Goal: Information Seeking & Learning: Learn about a topic

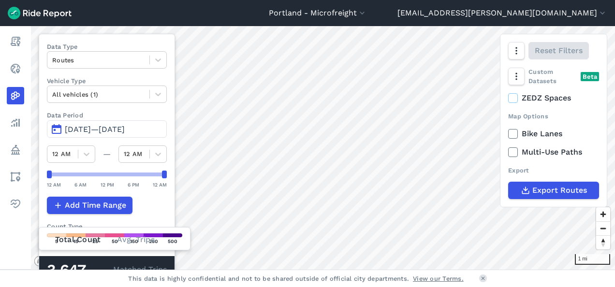
click at [125, 132] on span "[DATE]—[DATE]" at bounding box center [95, 129] width 60 height 9
click at [125, 127] on span "[DATE]—[DATE]" at bounding box center [95, 129] width 60 height 9
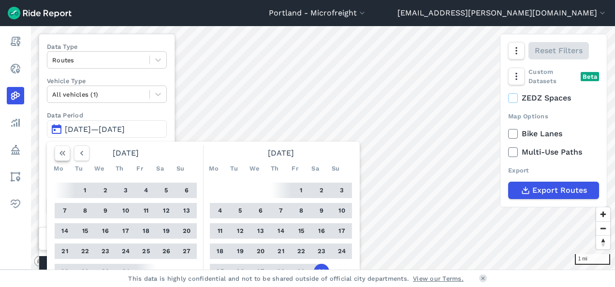
click at [65, 154] on icon "button" at bounding box center [63, 153] width 10 height 10
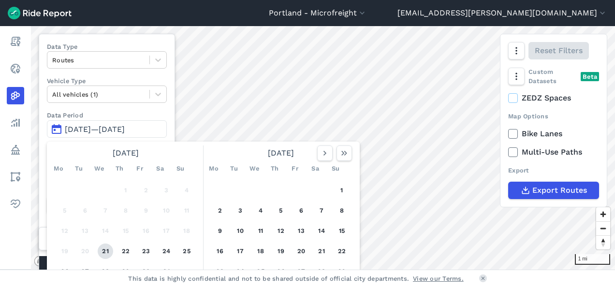
click at [106, 253] on button "21" at bounding box center [105, 251] width 15 height 15
click at [345, 155] on icon "button" at bounding box center [344, 153] width 10 height 10
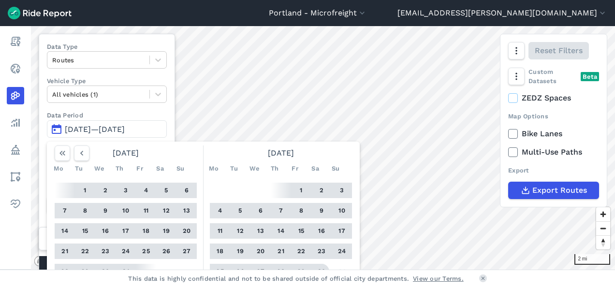
click at [323, 268] on button "30" at bounding box center [321, 271] width 15 height 15
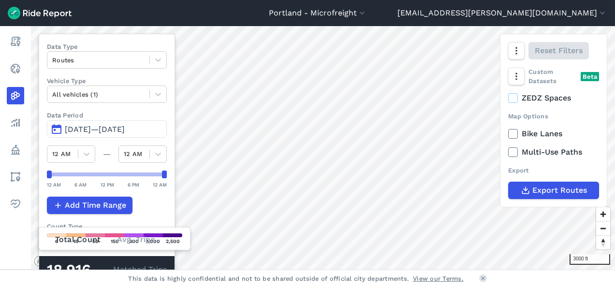
click at [514, 134] on icon at bounding box center [512, 134] width 9 height 10
click at [508, 134] on input "Bike Lanes" at bounding box center [508, 131] width 0 height 6
click at [514, 134] on icon at bounding box center [512, 134] width 9 height 10
click at [508, 134] on input "Bike Lanes" at bounding box center [508, 131] width 0 height 6
click at [514, 134] on icon at bounding box center [512, 134] width 9 height 10
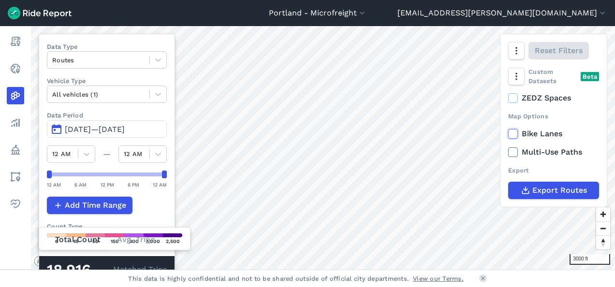
click at [508, 134] on input "Bike Lanes" at bounding box center [508, 131] width 0 height 6
click at [514, 134] on icon at bounding box center [512, 134] width 9 height 10
click at [508, 134] on input "Bike Lanes" at bounding box center [508, 131] width 0 height 6
click at [533, 131] on label "Bike Lanes" at bounding box center [553, 134] width 91 height 12
click at [508, 131] on input "Bike Lanes" at bounding box center [508, 131] width 0 height 6
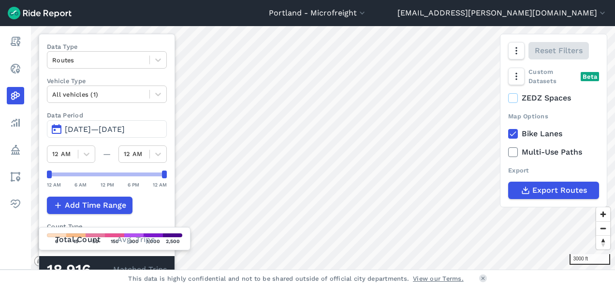
click at [533, 131] on label "Bike Lanes" at bounding box center [553, 134] width 91 height 12
click at [508, 131] on input "Bike Lanes" at bounding box center [508, 131] width 0 height 6
click at [546, 132] on label "Bike Lanes" at bounding box center [553, 134] width 91 height 12
click at [508, 132] on input "Bike Lanes" at bounding box center [508, 131] width 0 height 6
click at [546, 132] on label "Bike Lanes" at bounding box center [553, 134] width 91 height 12
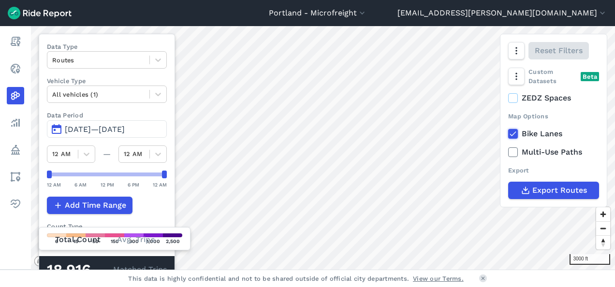
click at [508, 132] on input "Bike Lanes" at bounding box center [508, 131] width 0 height 6
click at [542, 131] on label "Bike Lanes" at bounding box center [553, 134] width 91 height 12
click at [508, 131] on input "Bike Lanes" at bounding box center [508, 131] width 0 height 6
click at [542, 131] on label "Bike Lanes" at bounding box center [553, 134] width 91 height 12
click at [508, 131] on input "Bike Lanes" at bounding box center [508, 131] width 0 height 6
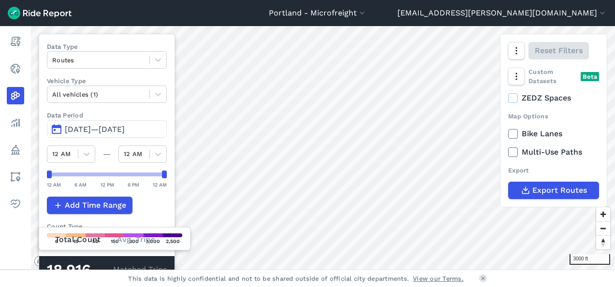
click at [538, 132] on label "Bike Lanes" at bounding box center [553, 134] width 91 height 12
click at [508, 132] on input "Bike Lanes" at bounding box center [508, 131] width 0 height 6
click at [538, 132] on label "Bike Lanes" at bounding box center [553, 134] width 91 height 12
click at [508, 132] on input "Bike Lanes" at bounding box center [508, 131] width 0 height 6
click at [538, 132] on label "Bike Lanes" at bounding box center [553, 134] width 91 height 12
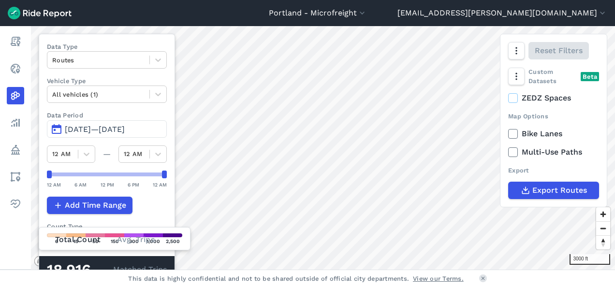
click at [508, 132] on input "Bike Lanes" at bounding box center [508, 131] width 0 height 6
click at [538, 132] on label "Bike Lanes" at bounding box center [553, 134] width 91 height 12
click at [508, 132] on input "Bike Lanes" at bounding box center [508, 131] width 0 height 6
click at [542, 132] on label "Bike Lanes" at bounding box center [553, 134] width 91 height 12
click at [508, 132] on input "Bike Lanes" at bounding box center [508, 131] width 0 height 6
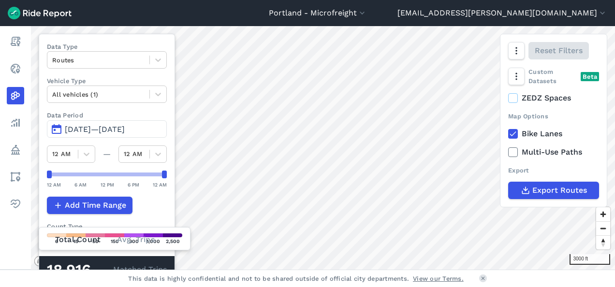
click at [542, 132] on label "Bike Lanes" at bounding box center [553, 134] width 91 height 12
click at [508, 132] on input "Bike Lanes" at bounding box center [508, 131] width 0 height 6
click at [542, 132] on label "Bike Lanes" at bounding box center [553, 134] width 91 height 12
click at [508, 132] on input "Bike Lanes" at bounding box center [508, 131] width 0 height 6
click at [542, 132] on label "Bike Lanes" at bounding box center [553, 134] width 91 height 12
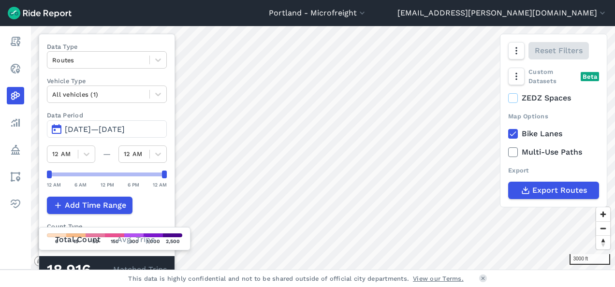
click at [508, 132] on input "Bike Lanes" at bounding box center [508, 131] width 0 height 6
click at [367, 14] on button "Portland - Microfreight" at bounding box center [318, 13] width 98 height 12
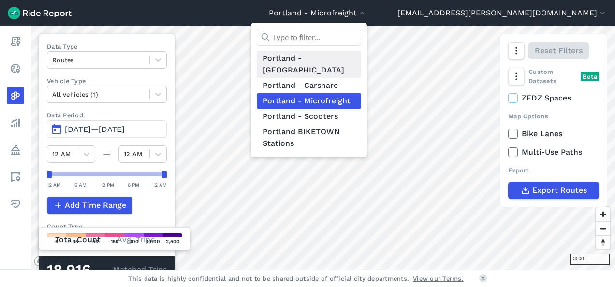
click at [361, 58] on link "Portland - [GEOGRAPHIC_DATA]" at bounding box center [309, 64] width 104 height 27
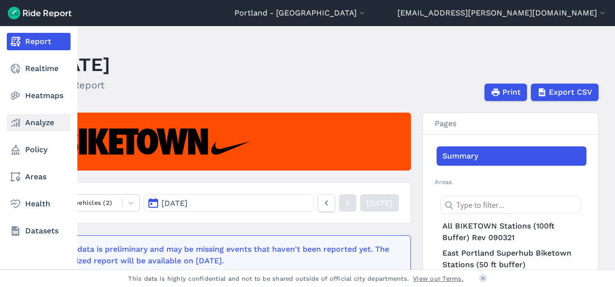
click at [19, 127] on icon at bounding box center [16, 123] width 12 height 12
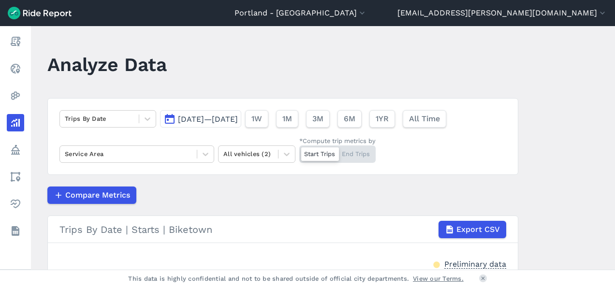
click at [195, 119] on span "[DATE]—[DATE]" at bounding box center [208, 119] width 60 height 9
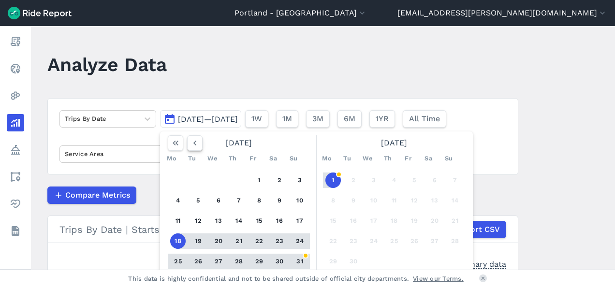
click at [196, 142] on icon "button" at bounding box center [195, 143] width 10 height 10
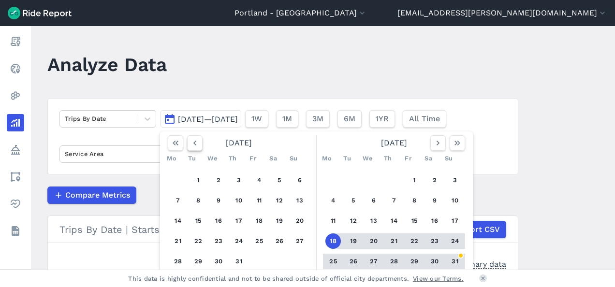
click at [196, 142] on icon "button" at bounding box center [195, 143] width 10 height 10
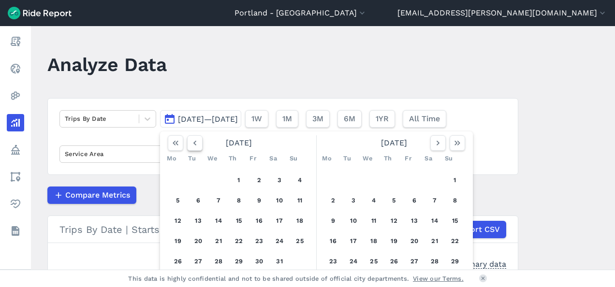
click at [196, 142] on icon "button" at bounding box center [195, 143] width 10 height 10
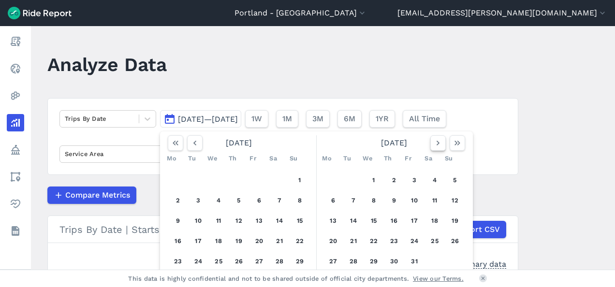
click at [436, 146] on icon "button" at bounding box center [438, 143] width 10 height 10
click at [218, 182] on button "1" at bounding box center [218, 180] width 15 height 15
click at [460, 139] on icon "button" at bounding box center [457, 143] width 10 height 10
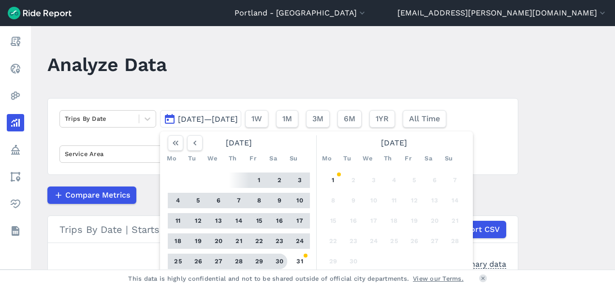
click at [276, 260] on button "30" at bounding box center [279, 261] width 15 height 15
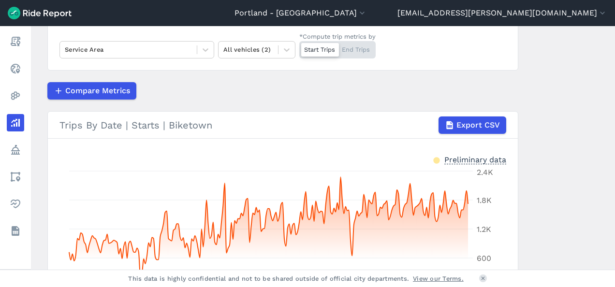
scroll to position [104, 0]
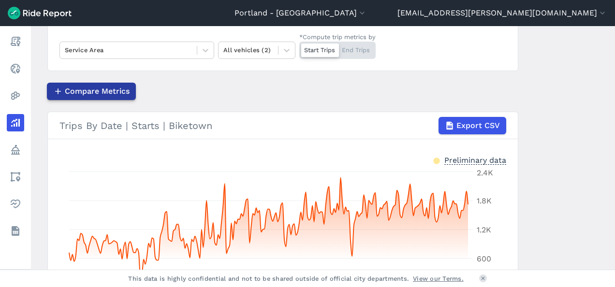
click at [105, 94] on span "Compare Metrics" at bounding box center [97, 92] width 65 height 12
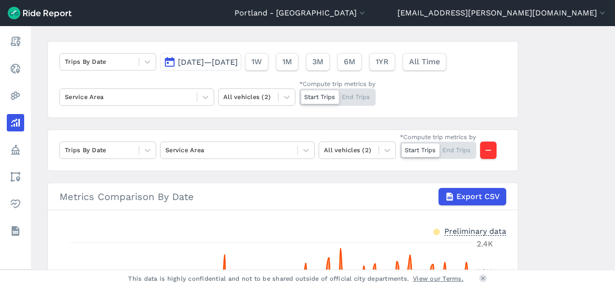
scroll to position [67, 0]
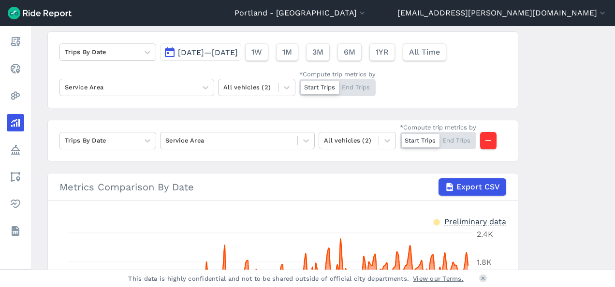
click at [414, 142] on div at bounding box center [421, 141] width 38 height 14
click at [400, 138] on input "*Compute trip metrics by Start Trips End Trips" at bounding box center [400, 135] width 0 height 6
click at [418, 140] on div "Start Trips End Trips" at bounding box center [438, 140] width 76 height 17
click at [400, 138] on input "*Compute trip metrics by Start Trips End Trips" at bounding box center [400, 135] width 0 height 6
click at [525, 152] on main "Analyze Data Trips By Date [DATE]—[DATE] 1W 1M 3M 6M 1YR All Time Service Area …" at bounding box center [323, 148] width 584 height 244
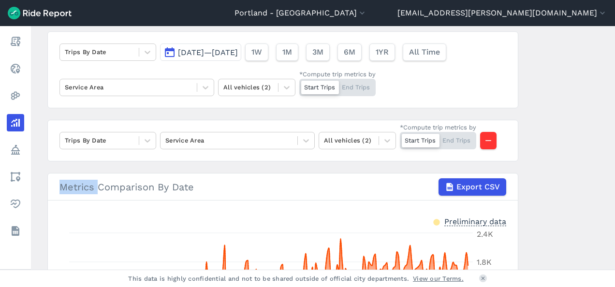
click at [525, 152] on main "Analyze Data Trips By Date [DATE]—[DATE] 1W 1M 3M 6M 1YR All Time Service Area …" at bounding box center [323, 148] width 584 height 244
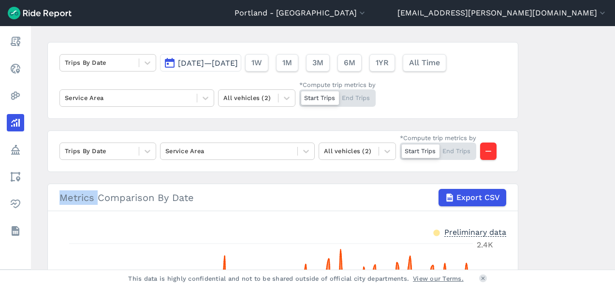
scroll to position [33, 0]
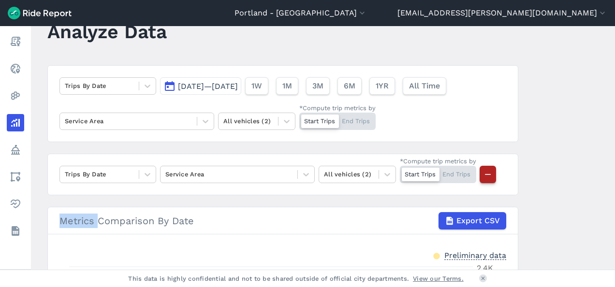
click at [490, 175] on icon "button" at bounding box center [488, 175] width 10 height 10
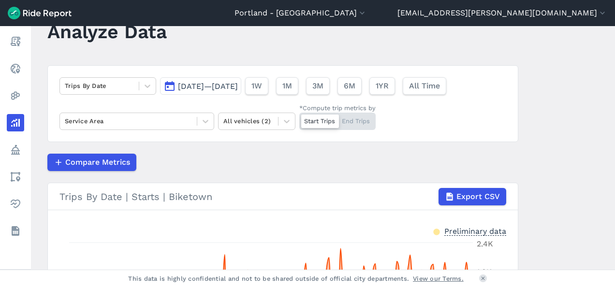
click at [194, 89] on span "[DATE]—[DATE]" at bounding box center [208, 86] width 60 height 9
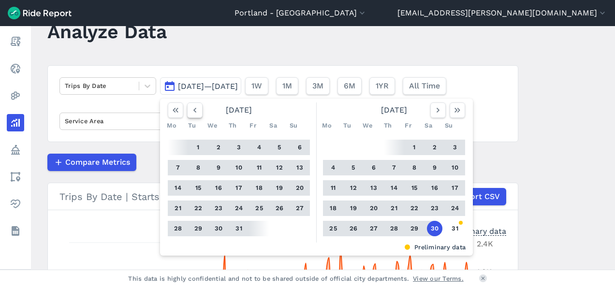
click at [193, 113] on icon "button" at bounding box center [195, 110] width 10 height 10
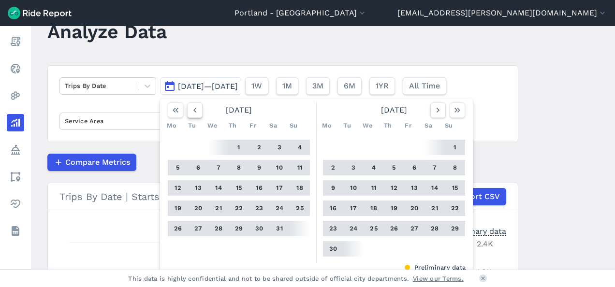
click at [193, 113] on icon "button" at bounding box center [195, 110] width 10 height 10
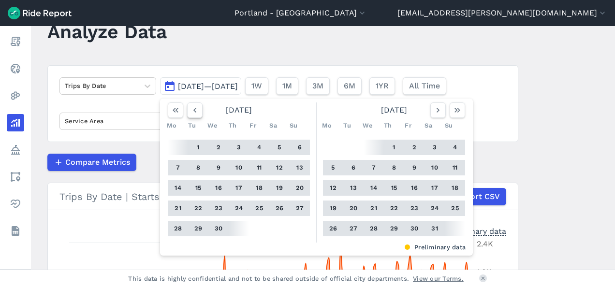
click at [193, 113] on icon "button" at bounding box center [195, 110] width 10 height 10
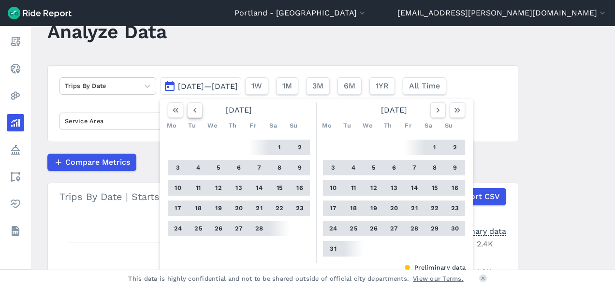
click at [193, 113] on icon "button" at bounding box center [195, 110] width 10 height 10
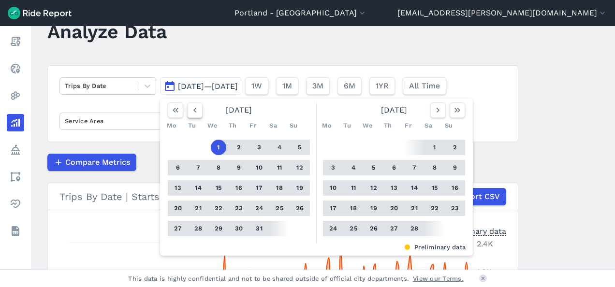
click at [193, 113] on icon "button" at bounding box center [195, 110] width 10 height 10
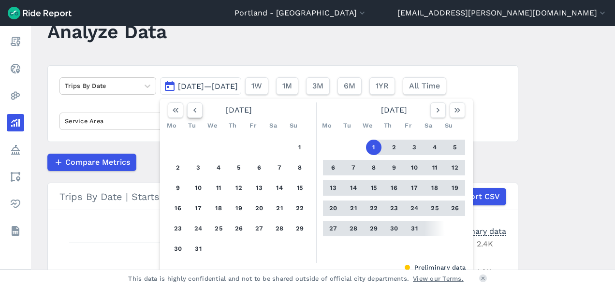
click at [193, 113] on icon "button" at bounding box center [195, 110] width 10 height 10
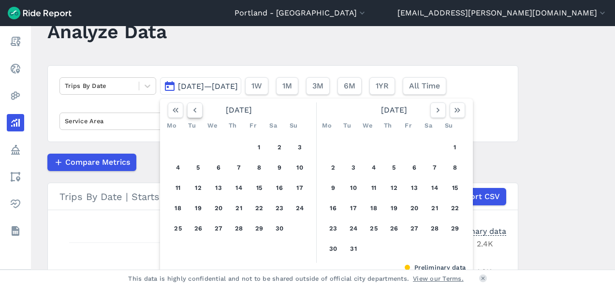
click at [193, 113] on icon "button" at bounding box center [195, 110] width 10 height 10
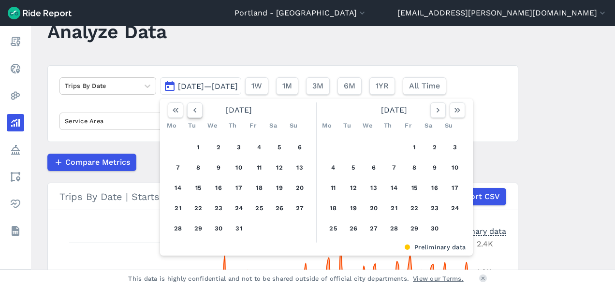
click at [193, 113] on icon "button" at bounding box center [195, 110] width 10 height 10
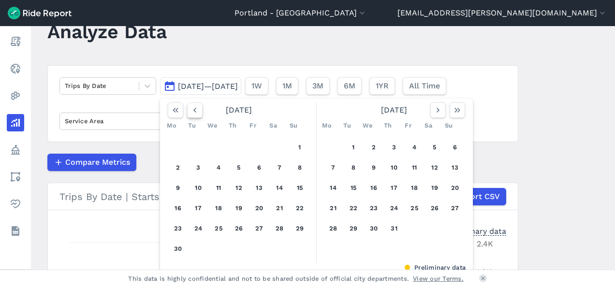
click at [193, 113] on icon "button" at bounding box center [195, 110] width 10 height 10
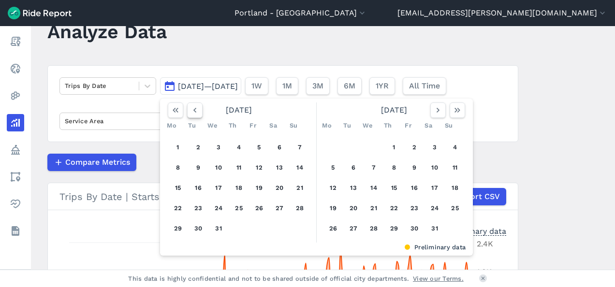
click at [193, 113] on icon "button" at bounding box center [195, 110] width 10 height 10
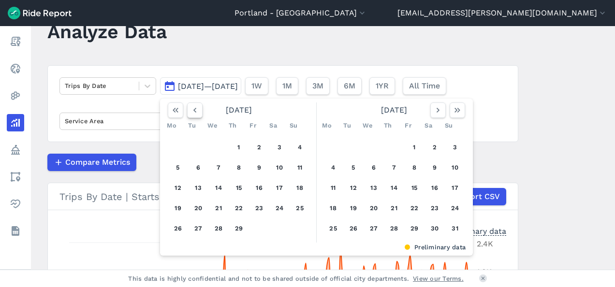
click at [193, 113] on icon "button" at bounding box center [195, 110] width 10 height 10
click at [178, 149] on button "1" at bounding box center [177, 147] width 15 height 15
click at [436, 111] on use "button" at bounding box center [437, 110] width 3 height 5
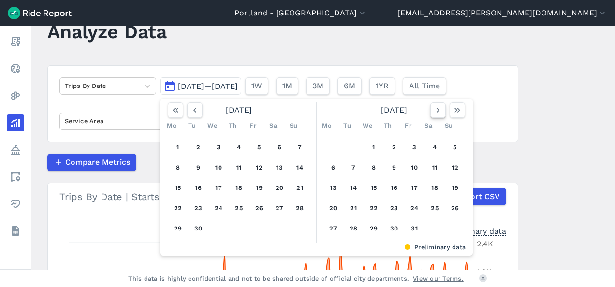
click at [436, 111] on use "button" at bounding box center [437, 110] width 3 height 5
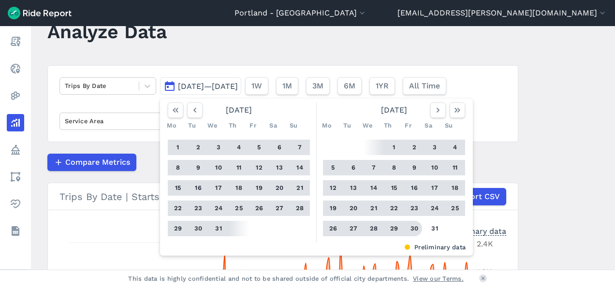
click at [413, 231] on button "30" at bounding box center [413, 228] width 15 height 15
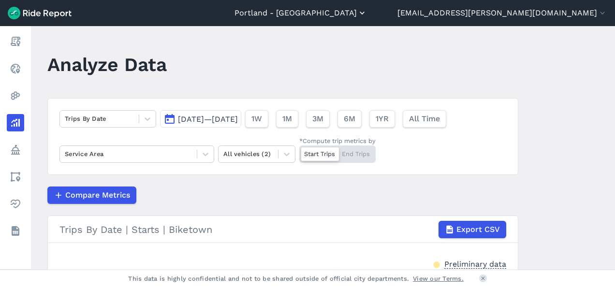
click at [367, 11] on button "Portland - [GEOGRAPHIC_DATA]" at bounding box center [300, 13] width 132 height 12
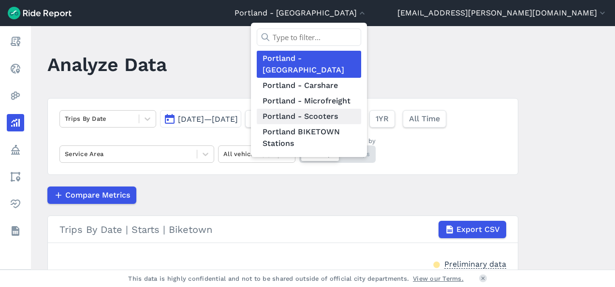
click at [361, 109] on link "Portland - Scooters" at bounding box center [309, 116] width 104 height 15
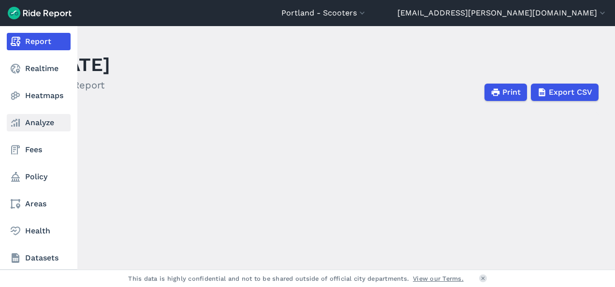
click at [18, 123] on use at bounding box center [15, 123] width 9 height 8
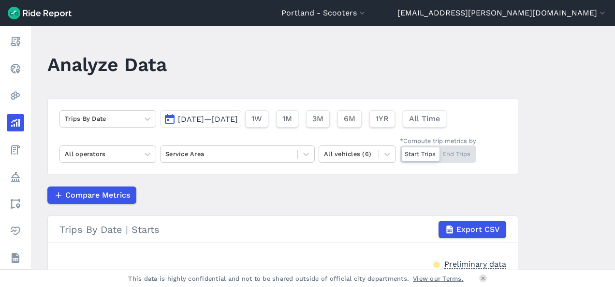
click at [229, 117] on span "[DATE]—[DATE]" at bounding box center [208, 119] width 60 height 9
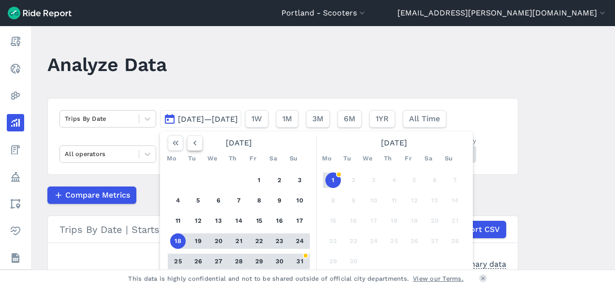
click at [194, 143] on icon "button" at bounding box center [195, 143] width 10 height 10
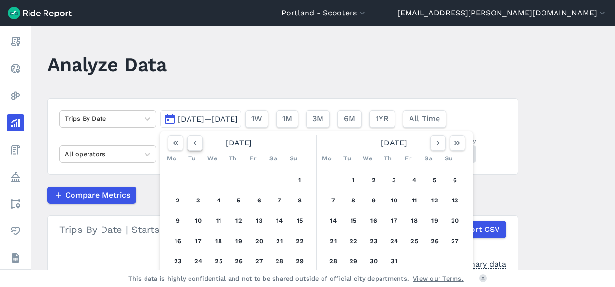
click at [194, 143] on icon "button" at bounding box center [195, 143] width 10 height 10
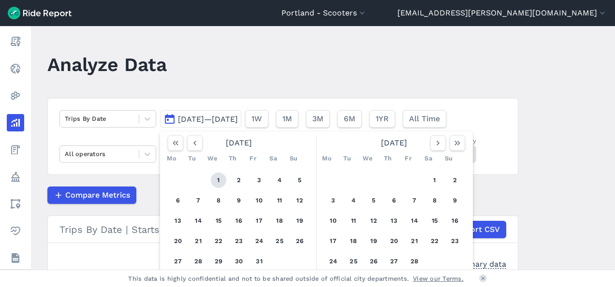
click at [219, 182] on button "1" at bounding box center [218, 180] width 15 height 15
click at [435, 142] on icon "button" at bounding box center [438, 143] width 10 height 10
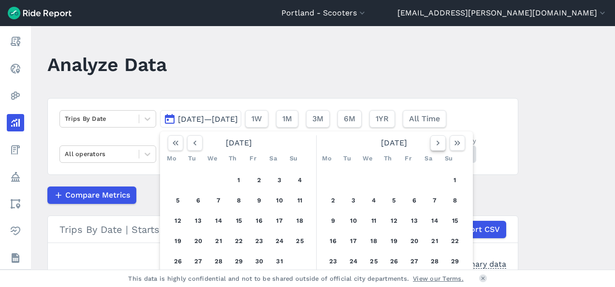
click at [435, 142] on icon "button" at bounding box center [438, 143] width 10 height 10
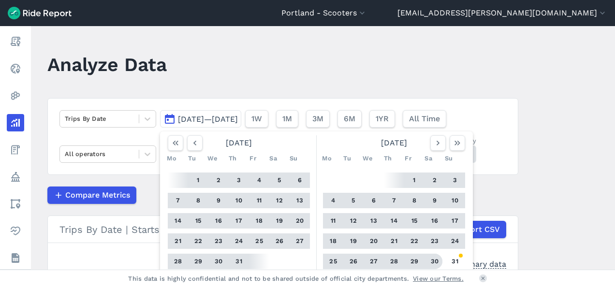
click at [431, 263] on button "30" at bounding box center [434, 261] width 15 height 15
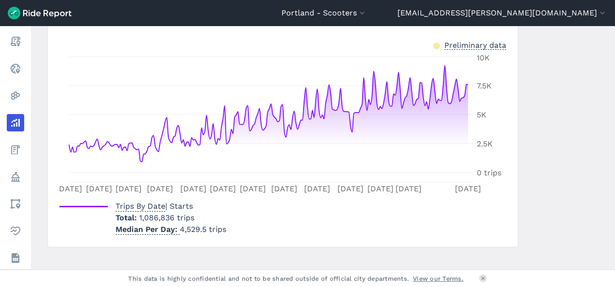
scroll to position [204, 0]
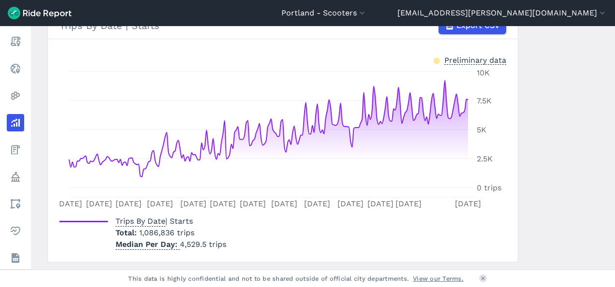
click at [539, 233] on main "Analyze Data Trips By Date [DATE]—[DATE] 1W 1M 3M 6M 1YR All Time All operators…" at bounding box center [323, 148] width 584 height 244
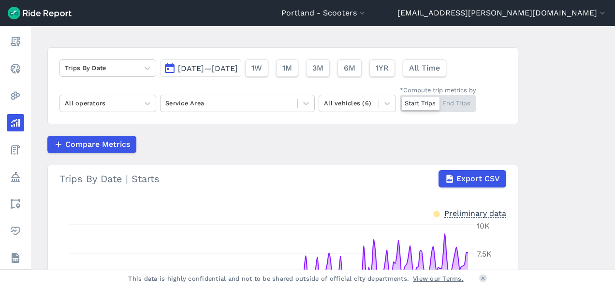
scroll to position [22, 0]
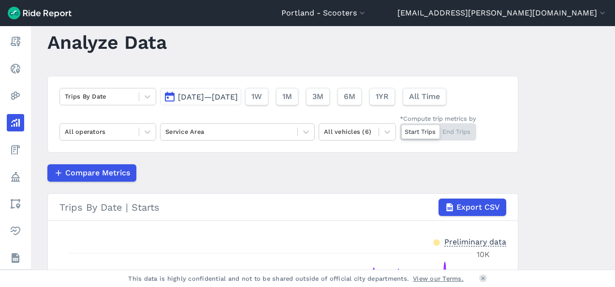
click at [198, 97] on span "[DATE]—[DATE]" at bounding box center [208, 96] width 60 height 9
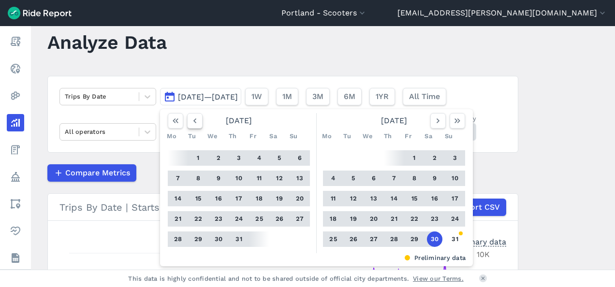
click at [196, 127] on button "button" at bounding box center [194, 120] width 15 height 15
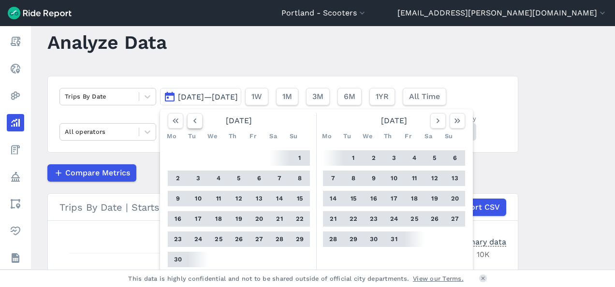
click at [196, 127] on button "button" at bounding box center [194, 120] width 15 height 15
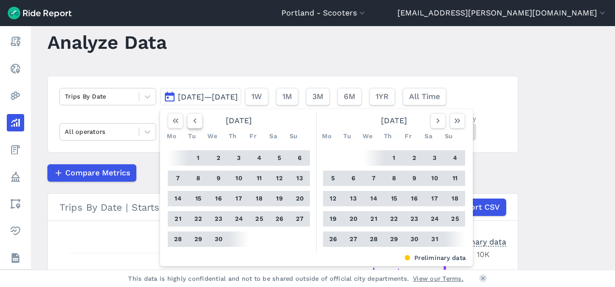
click at [196, 127] on button "button" at bounding box center [194, 120] width 15 height 15
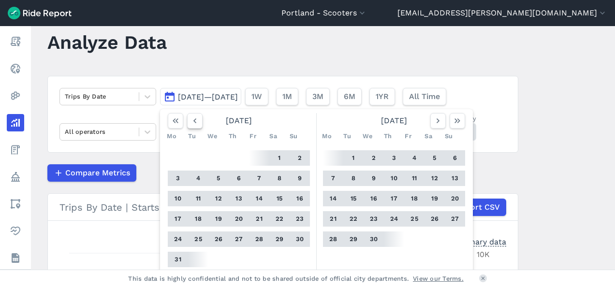
click at [196, 127] on button "button" at bounding box center [194, 120] width 15 height 15
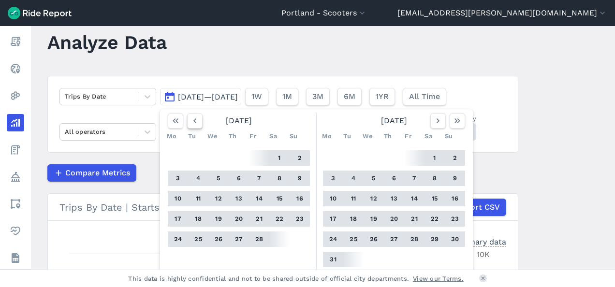
click at [196, 127] on button "button" at bounding box center [194, 120] width 15 height 15
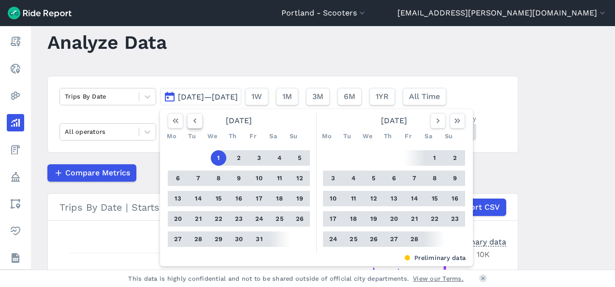
click at [196, 127] on button "button" at bounding box center [194, 120] width 15 height 15
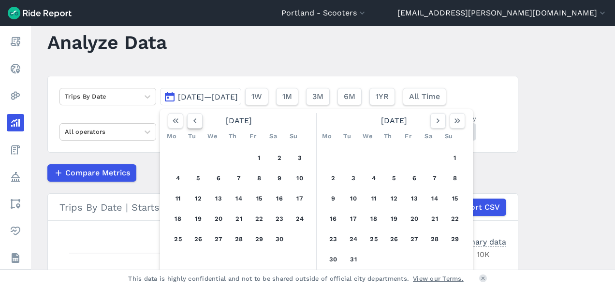
click at [196, 127] on button "button" at bounding box center [194, 120] width 15 height 15
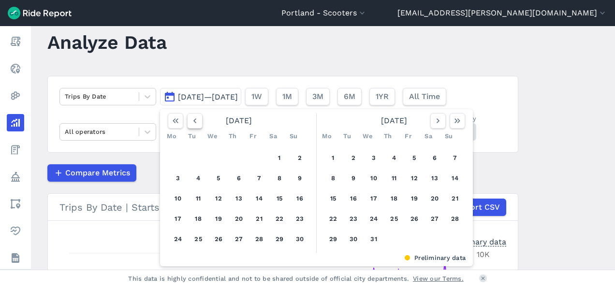
click at [196, 127] on button "button" at bounding box center [194, 120] width 15 height 15
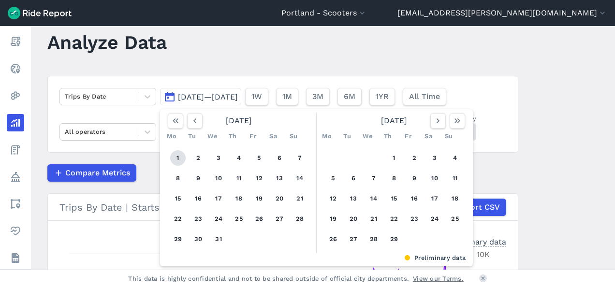
click at [179, 158] on button "1" at bounding box center [177, 157] width 15 height 15
click at [435, 123] on icon "button" at bounding box center [438, 121] width 10 height 10
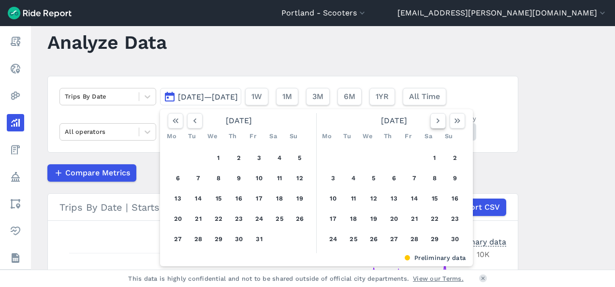
click at [435, 123] on icon "button" at bounding box center [438, 121] width 10 height 10
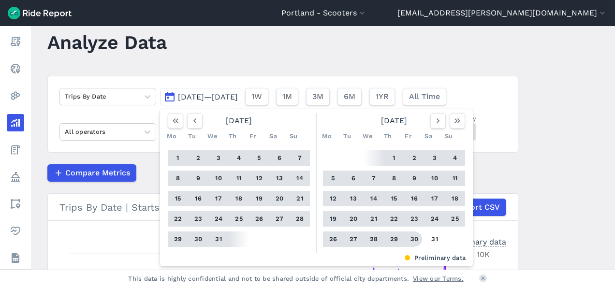
click at [411, 238] on button "30" at bounding box center [413, 238] width 15 height 15
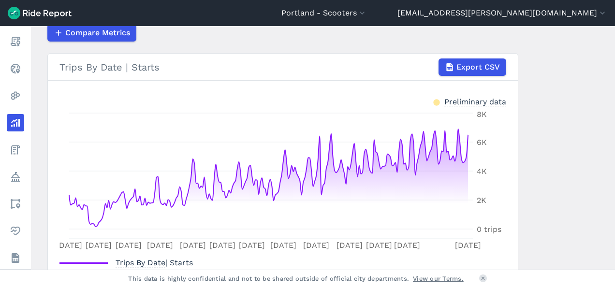
scroll to position [231, 0]
